Goal: Transaction & Acquisition: Purchase product/service

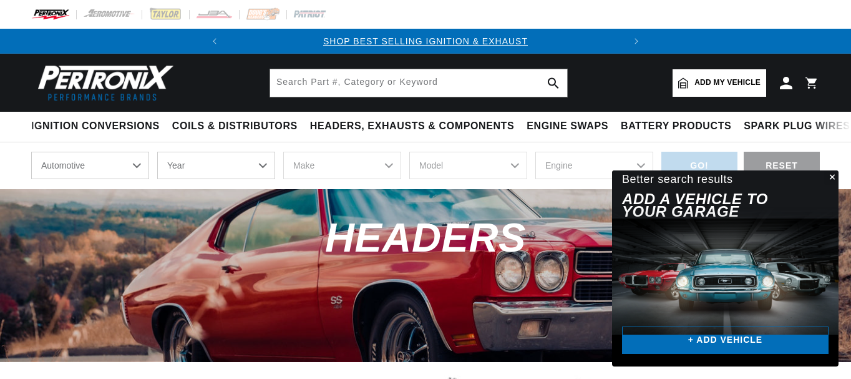
click at [137, 165] on select "Automotive Agricultural Industrial Marine Motorcycle" at bounding box center [90, 165] width 118 height 27
click at [31, 153] on select "Automotive Agricultural Industrial Marine Motorcycle" at bounding box center [90, 165] width 118 height 27
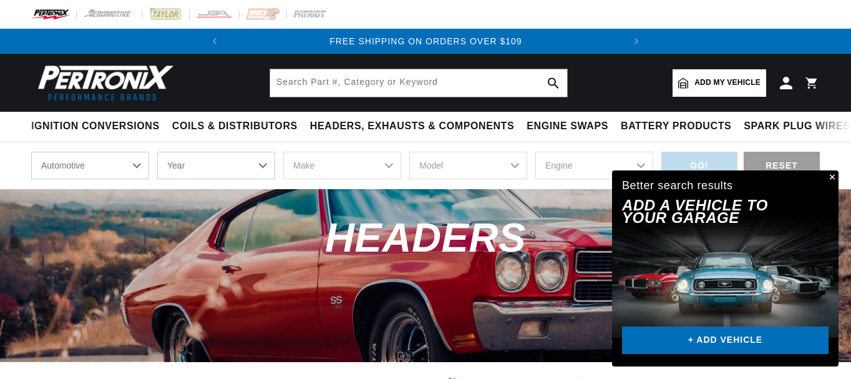
click at [263, 166] on select "Year 2026 2025 2024 2023 2022 2021 2020 2019 2018 2017 2016 2015 2014 2013 2012…" at bounding box center [216, 165] width 118 height 27
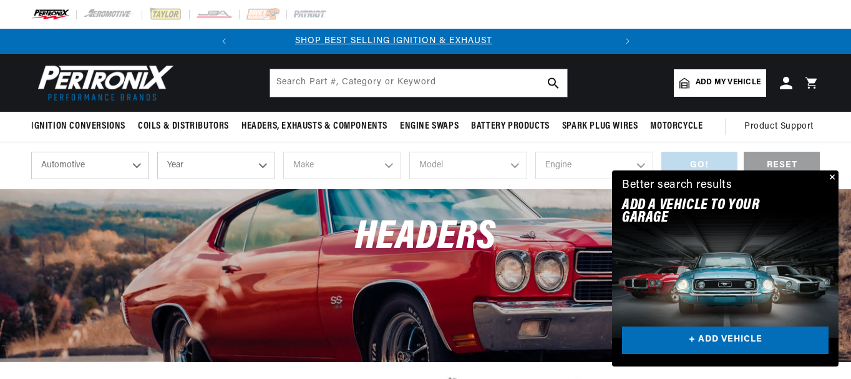
scroll to position [0, 0]
click at [263, 166] on select "Year 2026 2025 2024 2023 2022 2021 2020 2019 2018 2017 2016 2015 2014 2013 2012…" at bounding box center [216, 165] width 118 height 27
click at [263, 163] on select "Year 2026 2025 2024 2023 2022 2021 2020 2019 2018 2017 2016 2015 2014 2013 2012…" at bounding box center [216, 165] width 118 height 27
select select "1977"
click at [157, 152] on select "Year 2026 2025 2024 2023 2022 2021 2020 2019 2018 2017 2016 2015 2014 2013 2012…" at bounding box center [216, 165] width 118 height 27
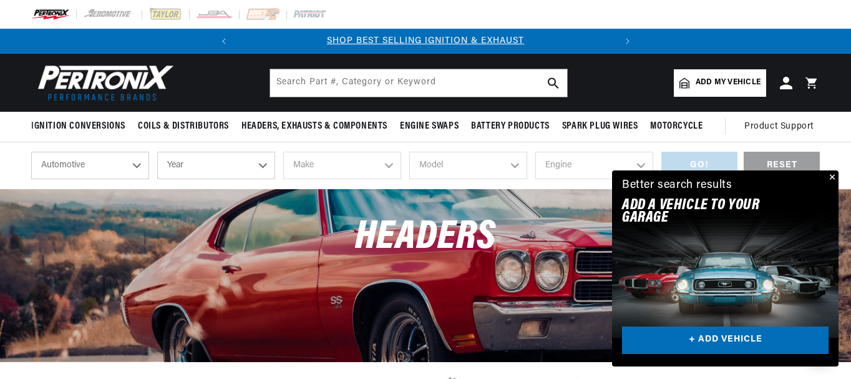
select select "1977"
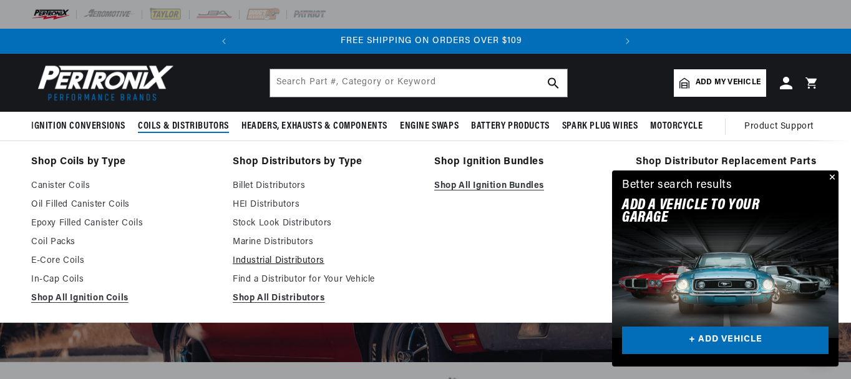
scroll to position [0, 378]
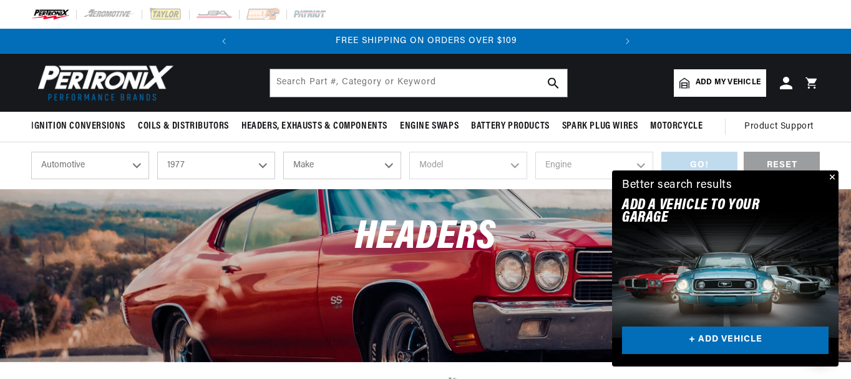
click at [387, 166] on select "Make Alfa Romeo American Motors Audi Avanti BMW Buick Cadillac Checker Chevrole…" at bounding box center [342, 165] width 118 height 27
select select "Chevrolet"
click at [283, 152] on select "Make Alfa Romeo American Motors Audi Avanti BMW Buick Cadillac Checker Chevrole…" at bounding box center [342, 165] width 118 height 27
select select "Chevrolet"
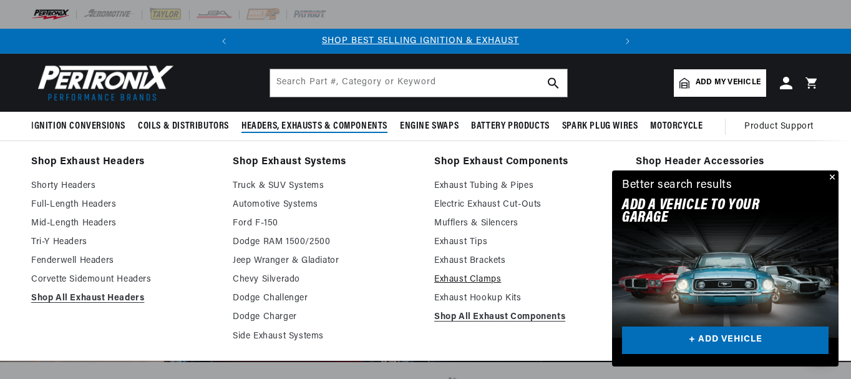
scroll to position [0, 0]
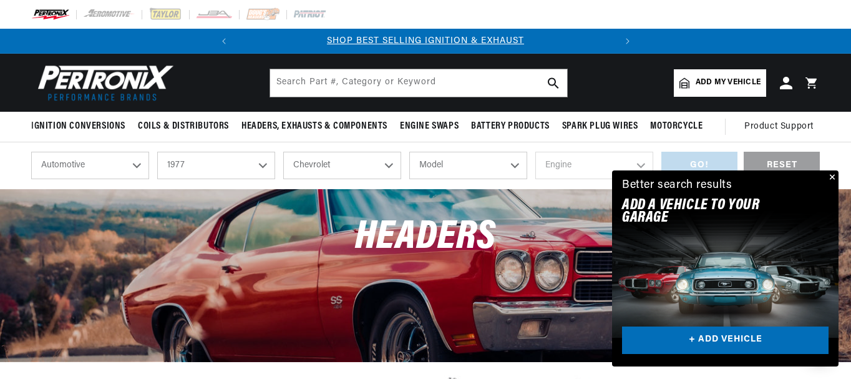
click at [513, 167] on select "Model C10 C10 Suburban C20 C20 Suburban C30 C50 Camaro Caprice Corvette El Cami…" at bounding box center [468, 165] width 118 height 27
select select "Corvette"
click at [409, 152] on select "Model C10 C10 Suburban C20 C20 Suburban C30 C50 Camaro Caprice Corvette El Cami…" at bounding box center [468, 165] width 118 height 27
select select "Corvette"
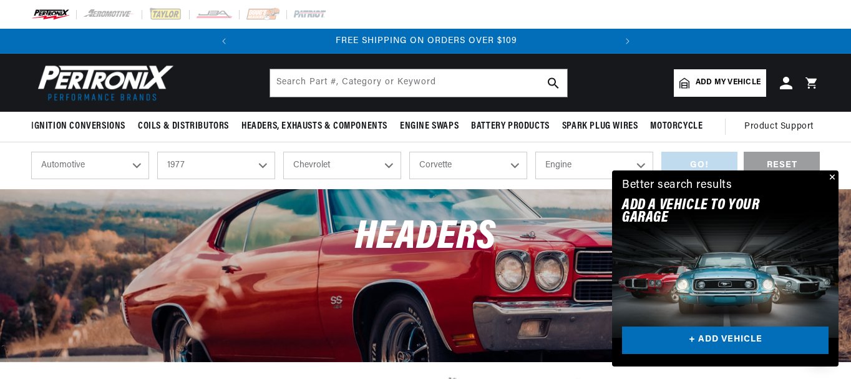
click at [641, 166] on select "Engine 350cid / 5.7L" at bounding box center [594, 165] width 118 height 27
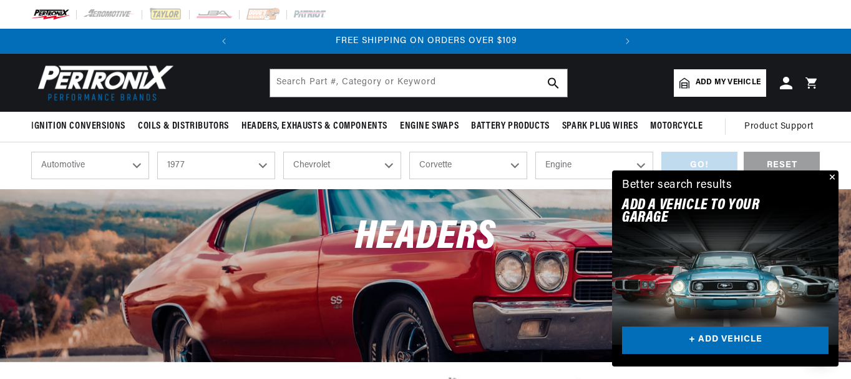
select select "350cid-5.7L"
click at [535, 152] on select "Engine 350cid / 5.7L" at bounding box center [594, 165] width 118 height 27
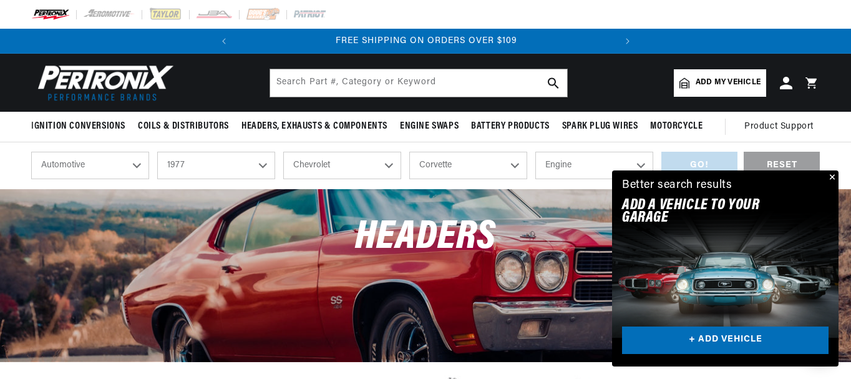
select select "350cid-5.7L"
click at [697, 161] on div "GO!" at bounding box center [699, 166] width 76 height 28
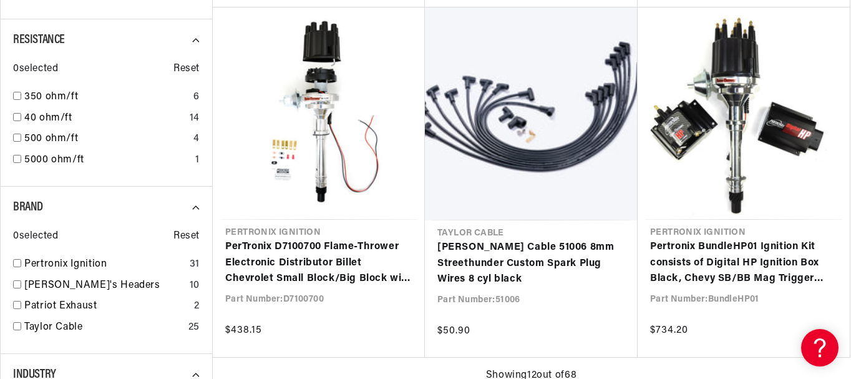
scroll to position [0, 378]
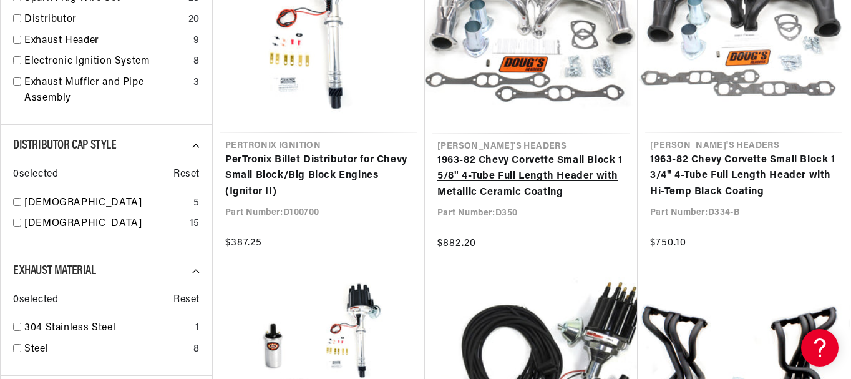
scroll to position [0, 333]
